Goal: Task Accomplishment & Management: Complete application form

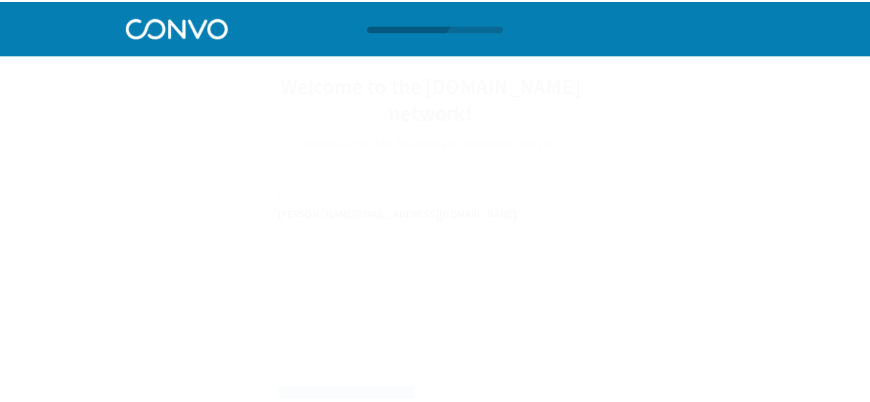
scroll to position [1, 0]
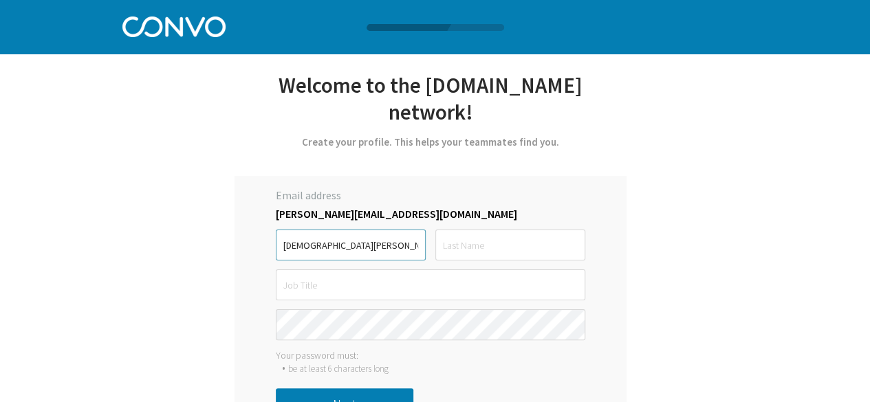
type input "[DEMOGRAPHIC_DATA][PERSON_NAME]"
click at [457, 230] on input "text" at bounding box center [510, 245] width 150 height 31
type input "[PERSON_NAME]"
drag, startPoint x: 333, startPoint y: 221, endPoint x: 233, endPoint y: 224, distance: 100.4
click at [233, 224] on div "Let’s get started with [PERSON_NAME] *Only registered personal email address an…" at bounding box center [430, 255] width 540 height 368
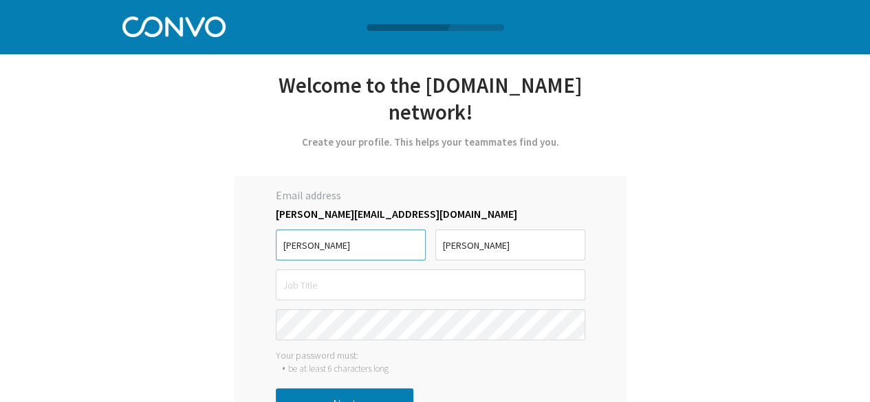
type input "[PERSON_NAME]"
click at [360, 269] on input "text" at bounding box center [430, 284] width 309 height 31
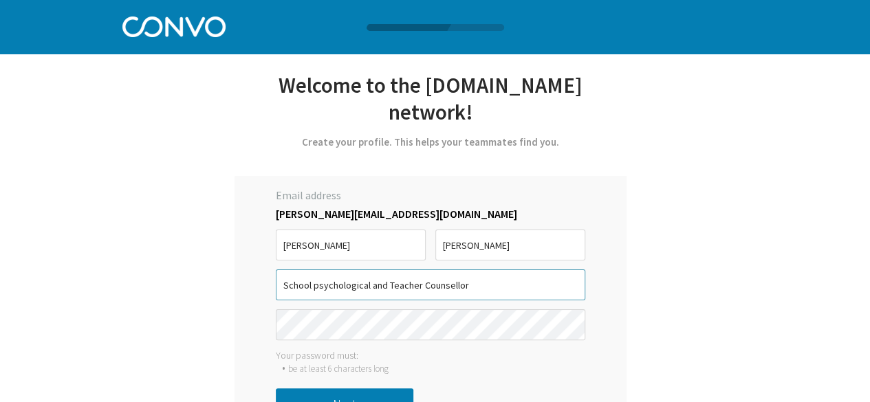
type input "School psychological and Teacher Counsellor"
click at [333, 388] on button "Next" at bounding box center [344, 403] width 137 height 31
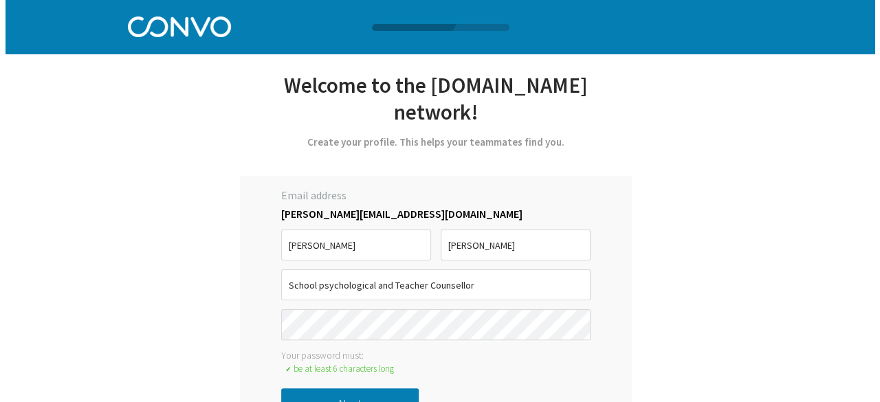
scroll to position [0, 0]
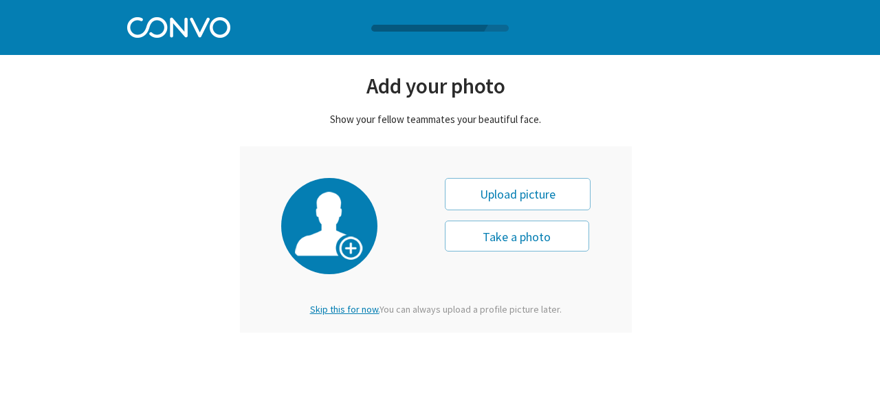
click at [510, 193] on div "Upload picture" at bounding box center [518, 194] width 146 height 32
type input "0"
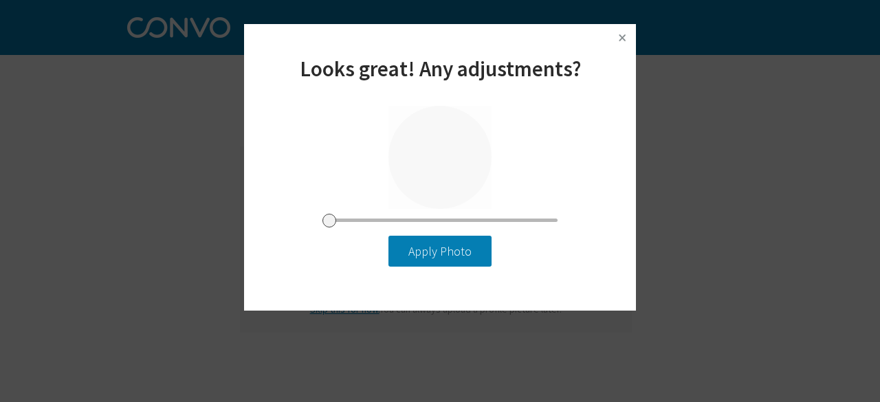
click at [439, 251] on button "Apply Photo" at bounding box center [439, 251] width 103 height 31
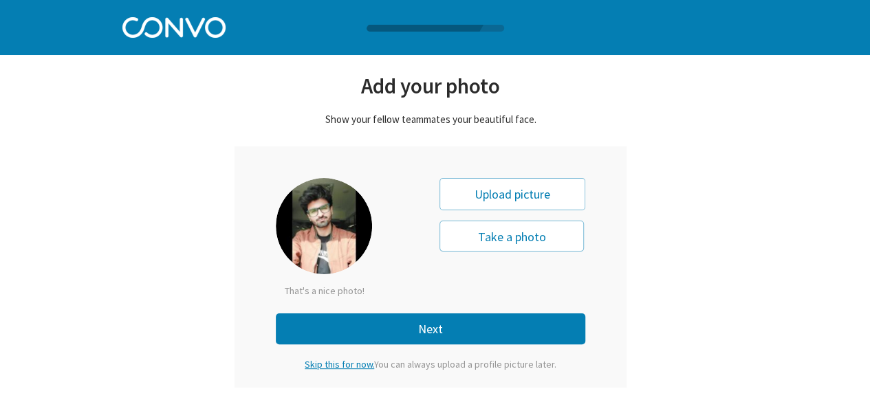
click at [404, 342] on button "Next" at bounding box center [430, 328] width 309 height 31
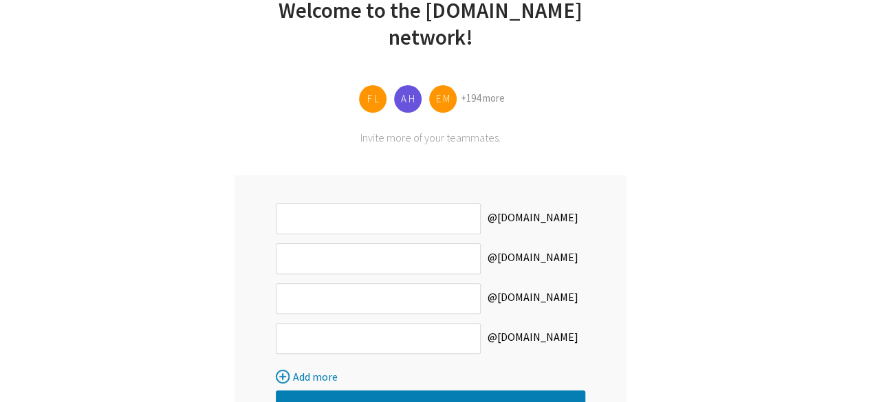
scroll to position [74, 0]
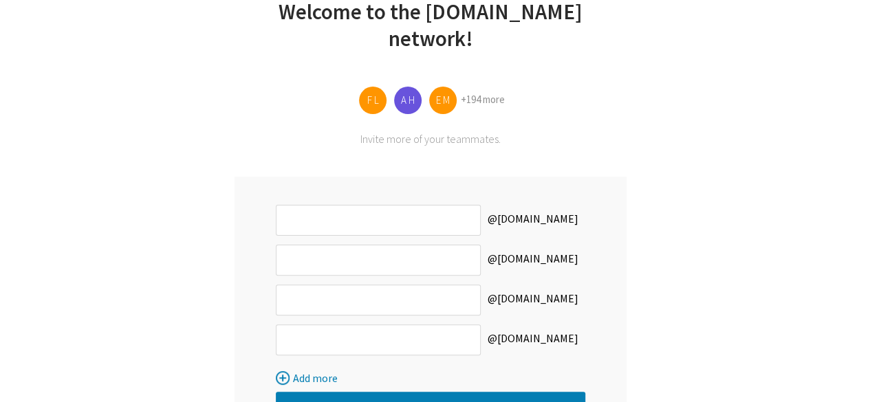
click at [416, 392] on button "Start Using Convo!" at bounding box center [430, 407] width 309 height 31
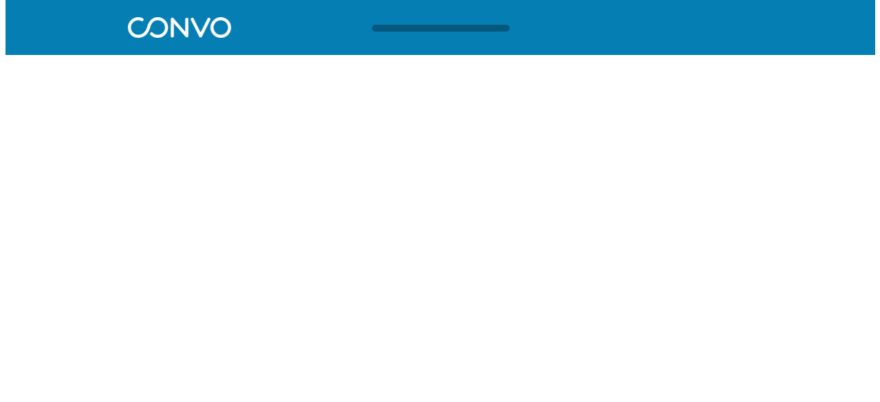
scroll to position [0, 0]
click at [217, 25] on div at bounding box center [440, 28] width 880 height 7
